Goal: Check status: Check status

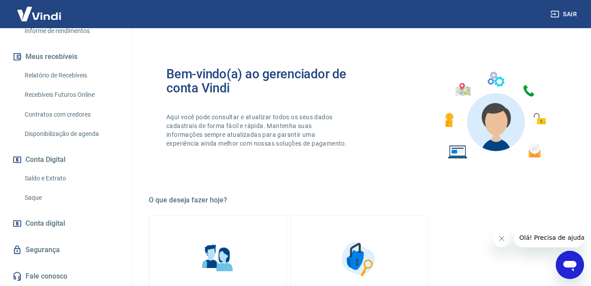
scroll to position [58, 0]
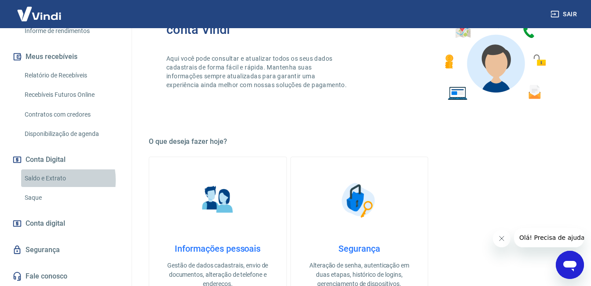
click at [46, 180] on link "Saldo e Extrato" at bounding box center [71, 178] width 100 height 18
